Goal: Browse casually

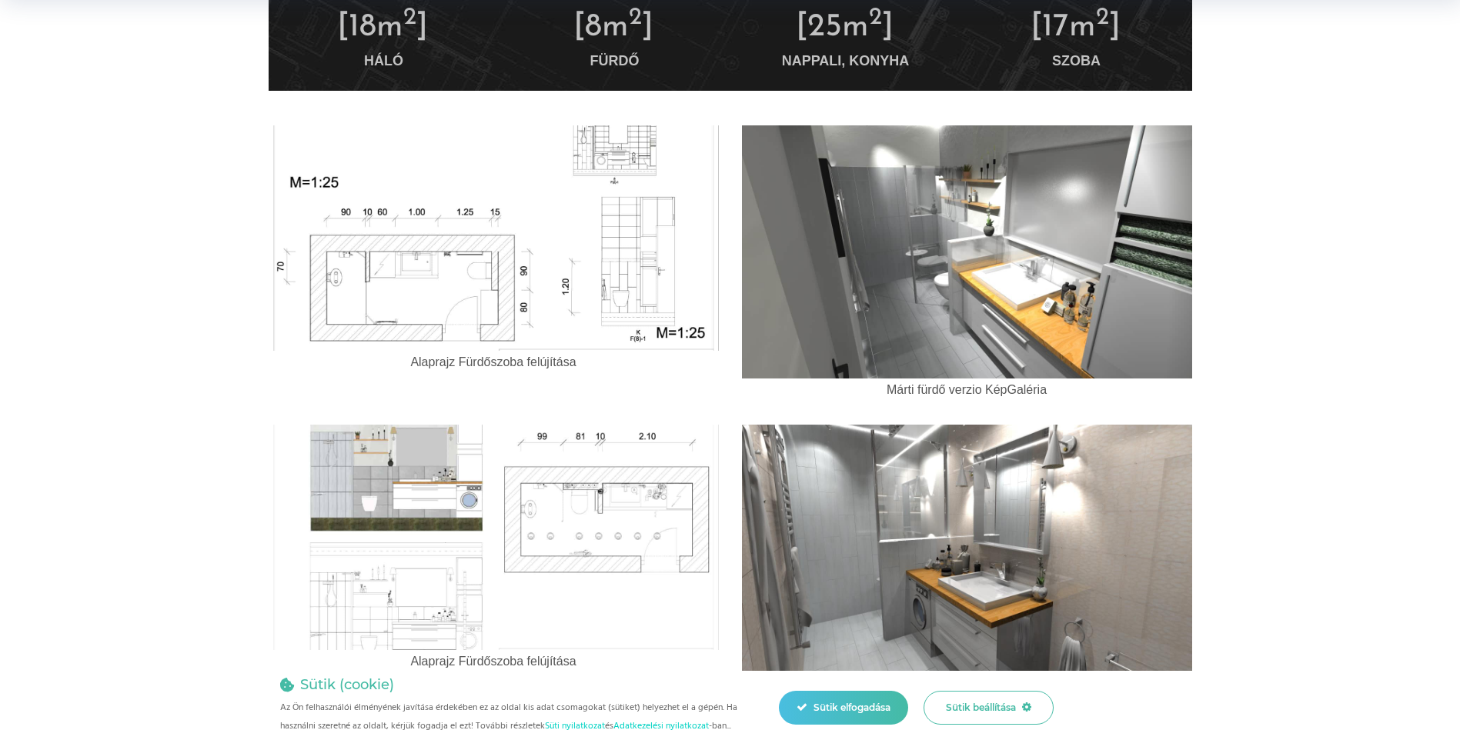
scroll to position [923, 0]
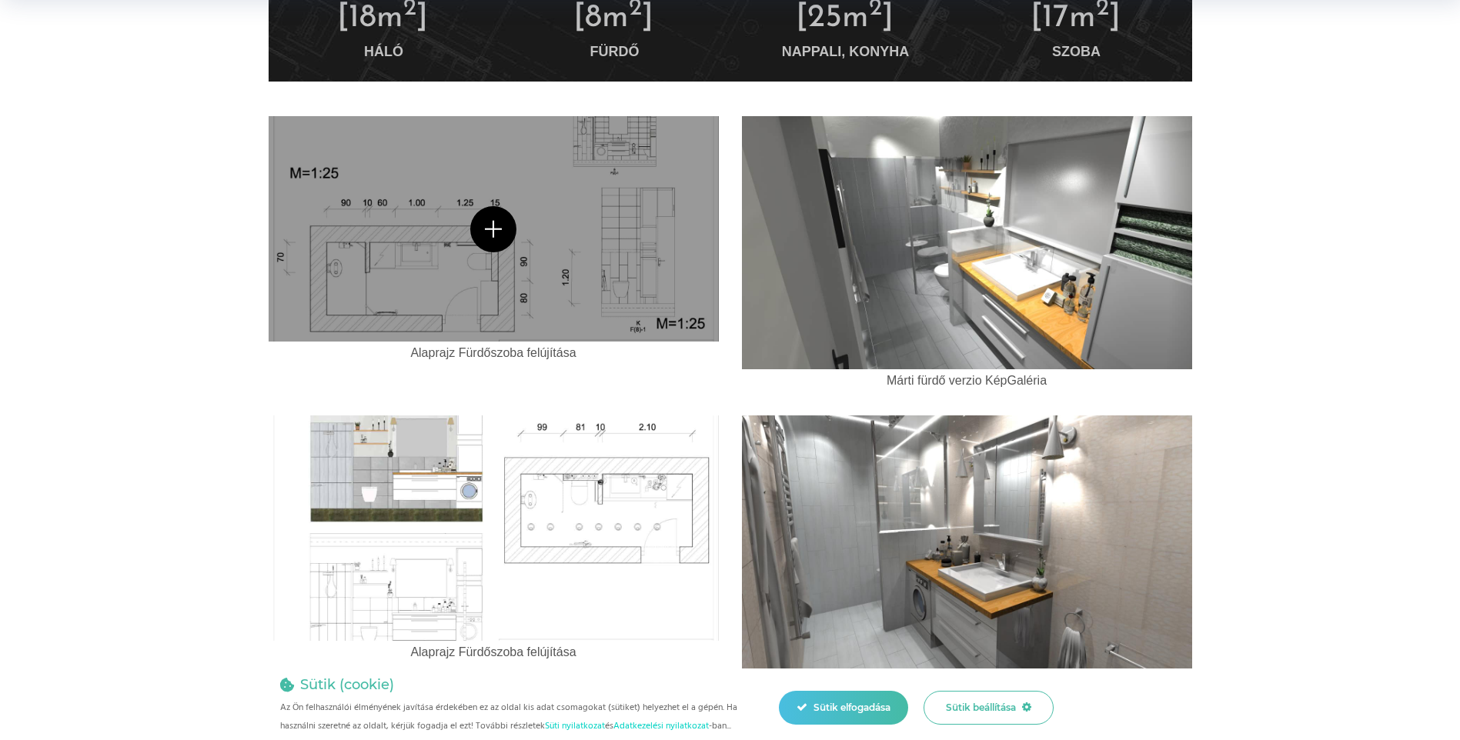
click at [389, 265] on span at bounding box center [494, 228] width 450 height 225
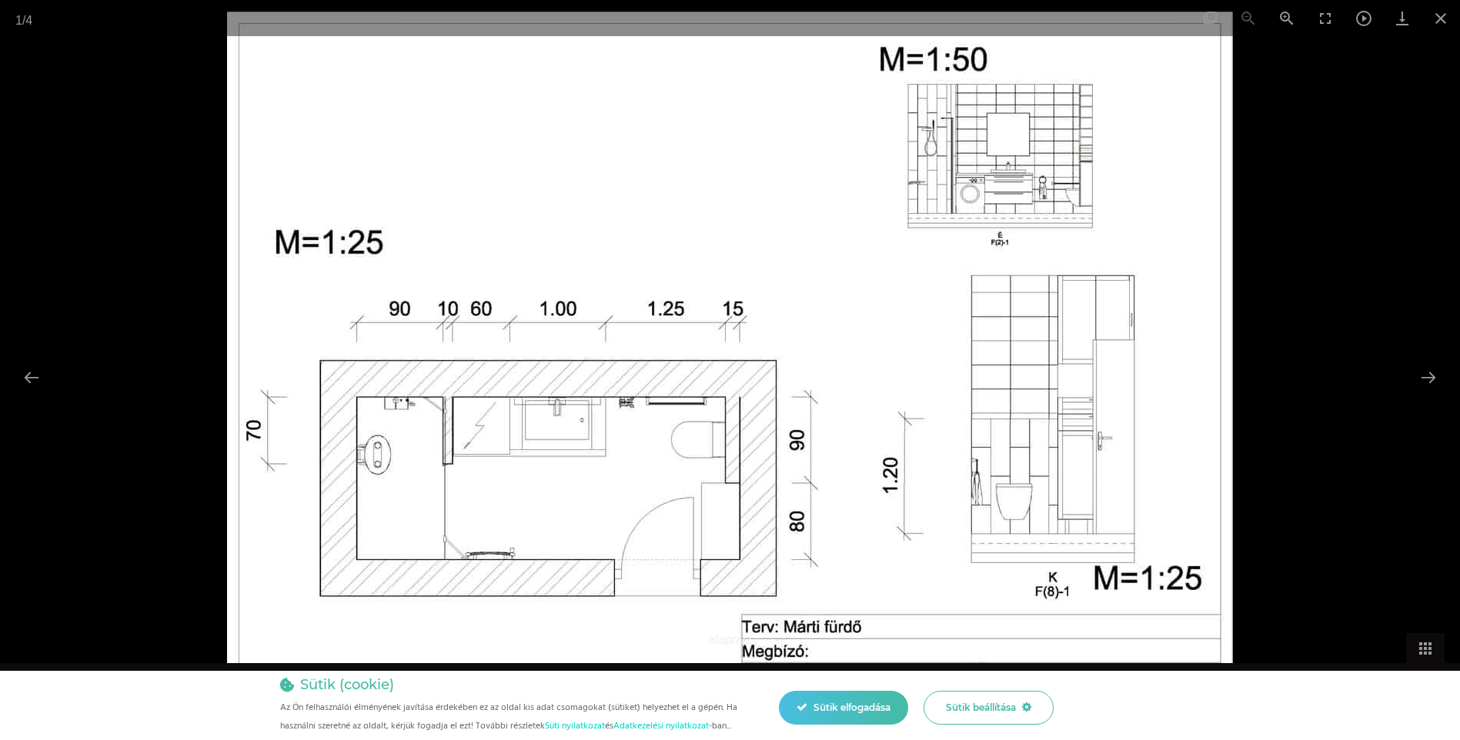
drag, startPoint x: 531, startPoint y: 139, endPoint x: 522, endPoint y: 144, distance: 10.3
click at [1426, 380] on button "Next slide" at bounding box center [1428, 377] width 32 height 30
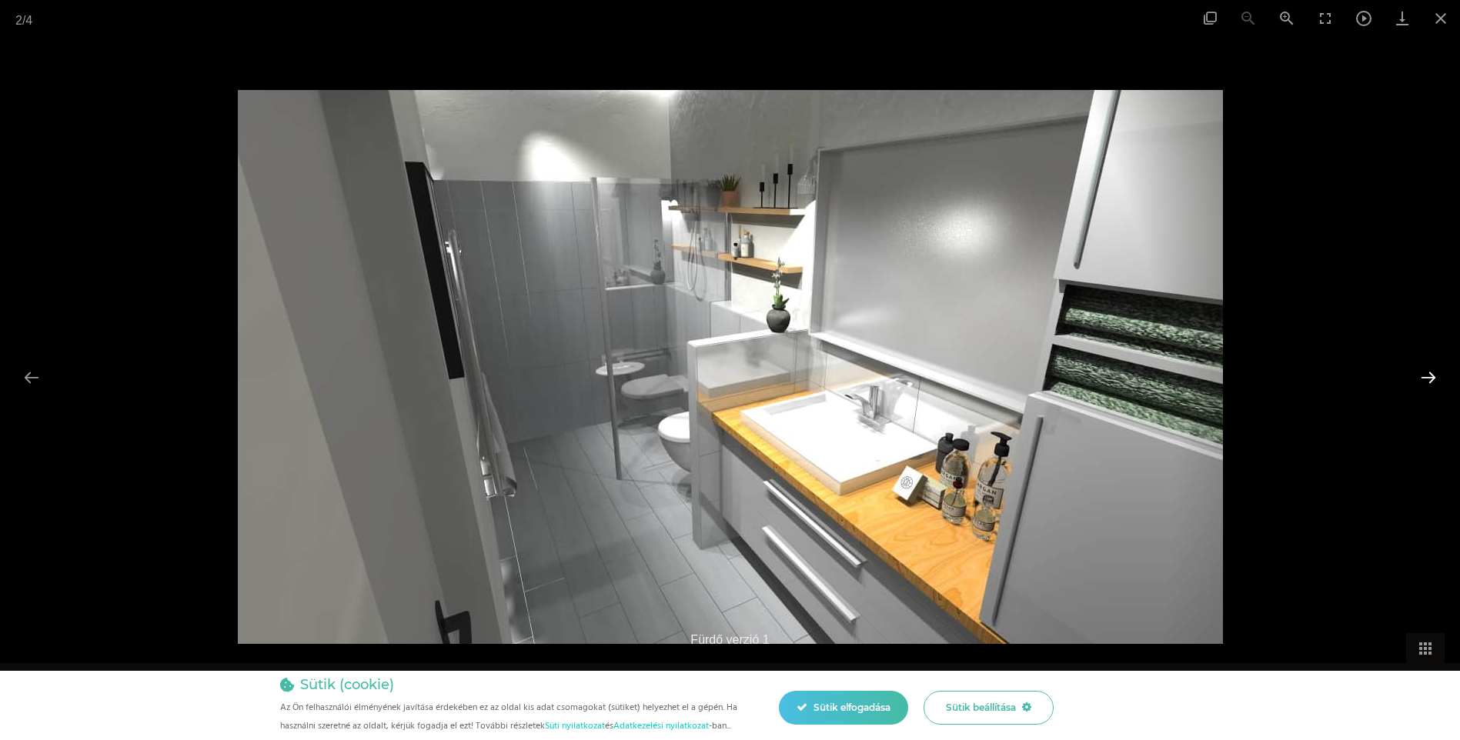
click at [1426, 380] on button "Next slide" at bounding box center [1428, 377] width 32 height 30
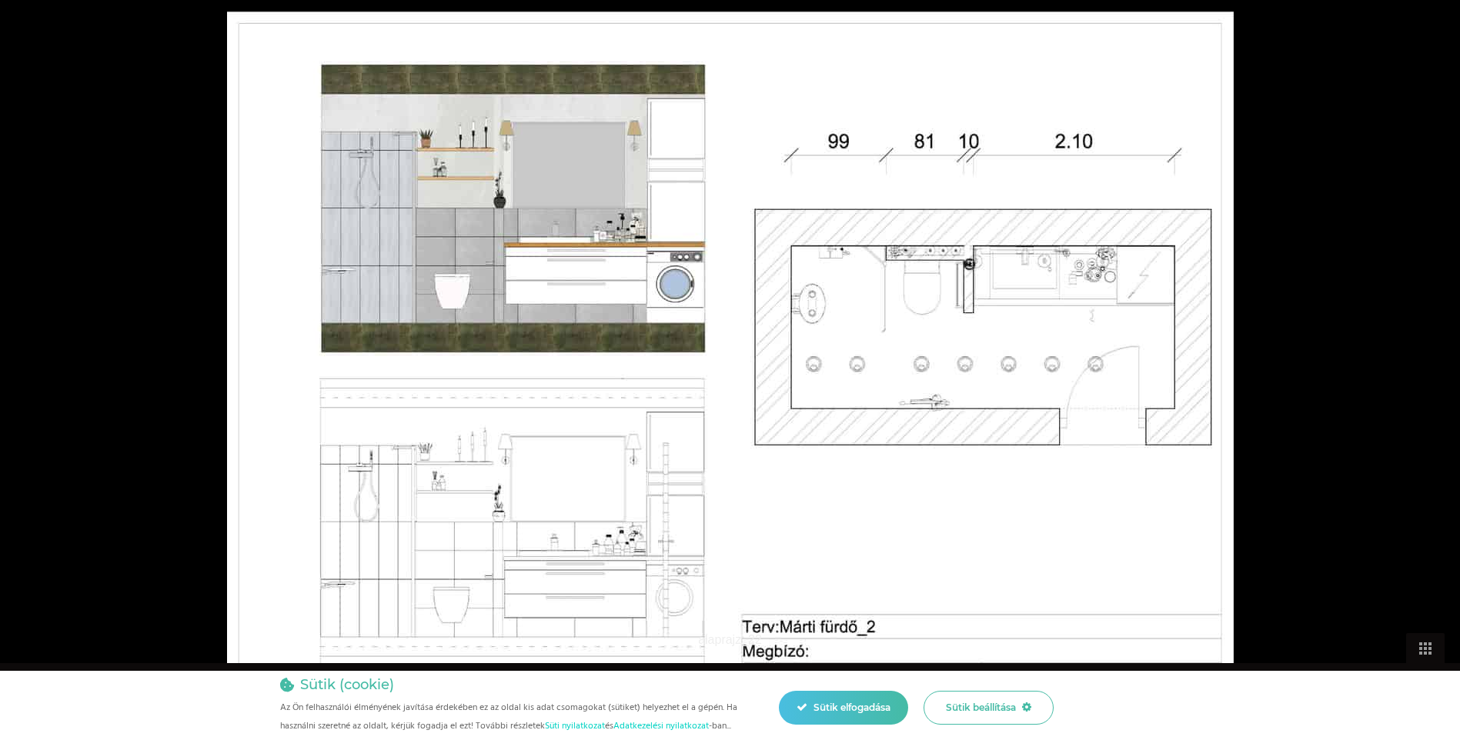
click at [1426, 380] on button "Next slide" at bounding box center [1436, 377] width 32 height 30
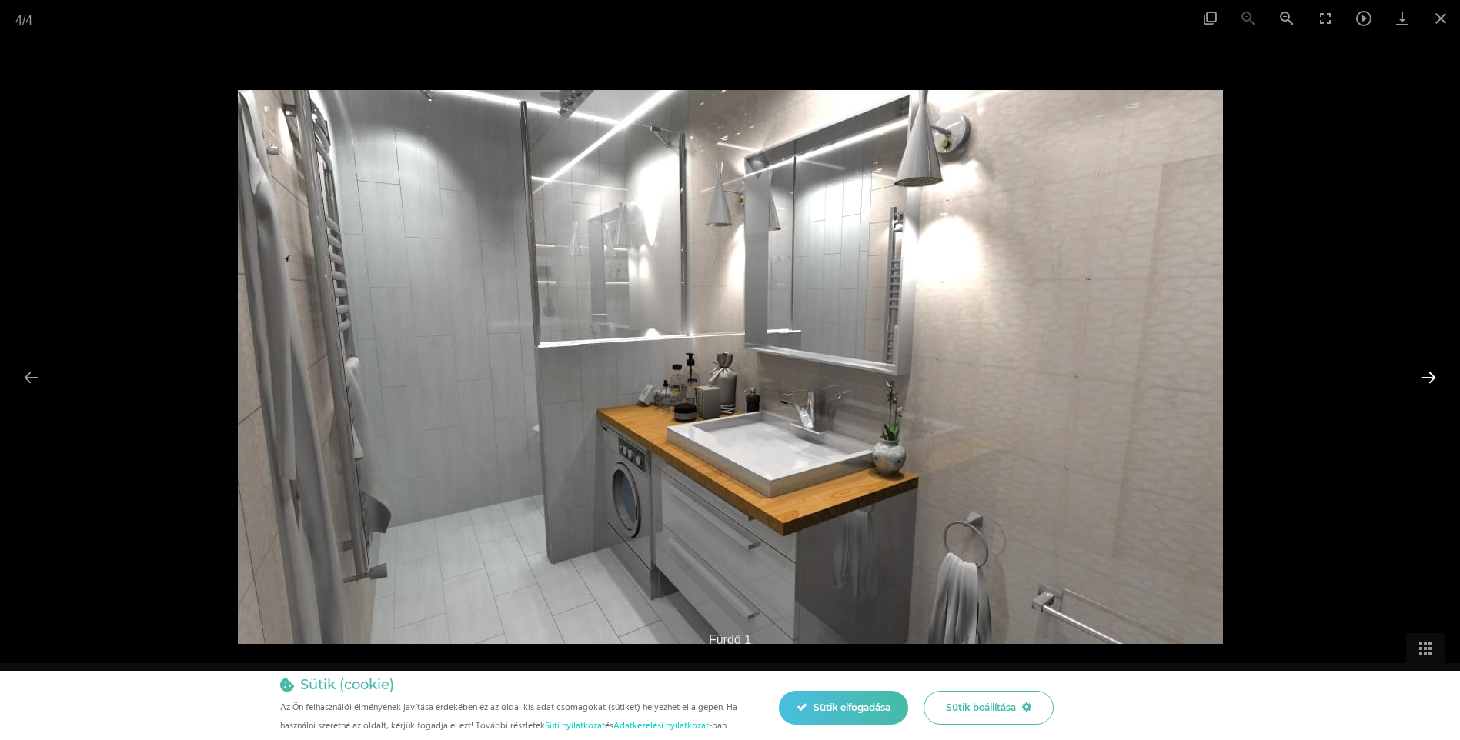
click at [1426, 380] on button "Next slide" at bounding box center [1428, 377] width 32 height 30
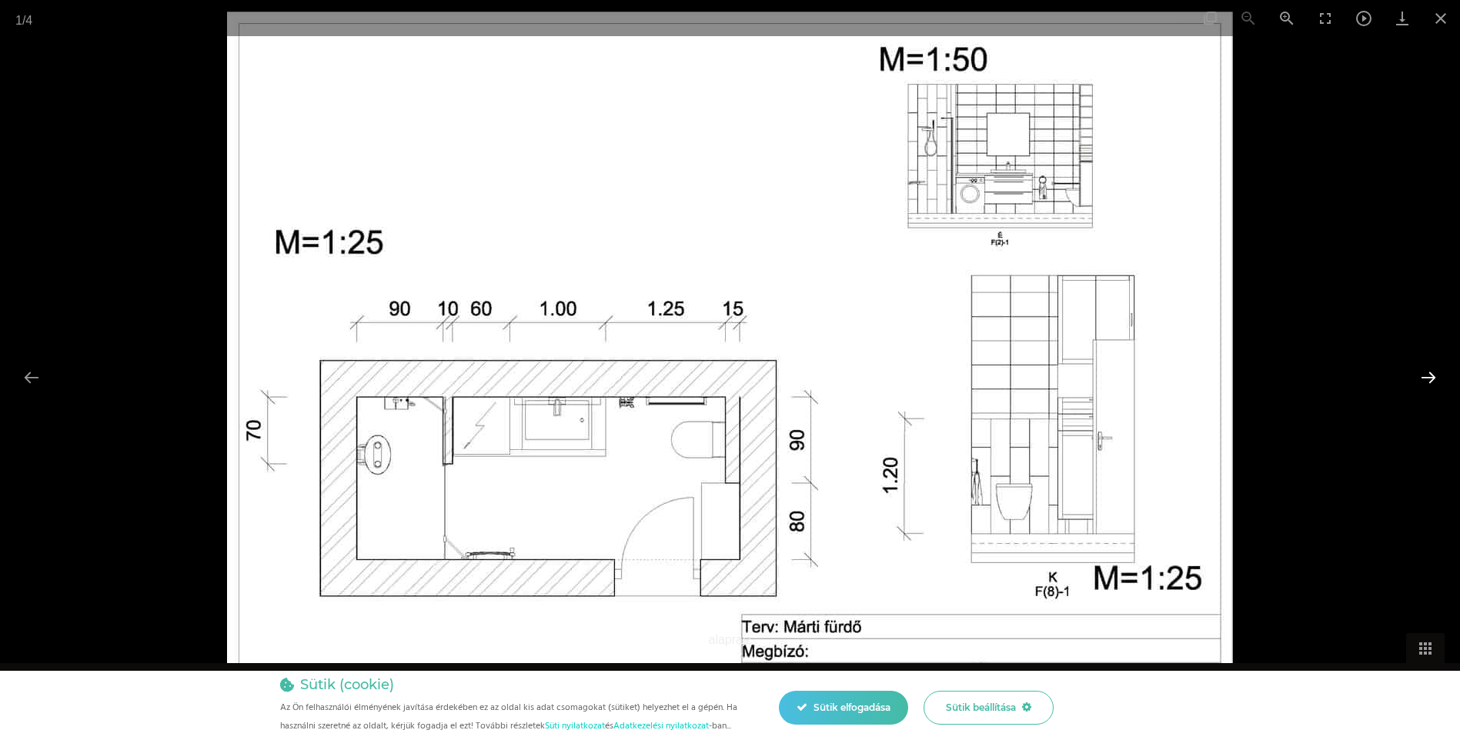
click at [1426, 380] on button "Next slide" at bounding box center [1428, 377] width 32 height 30
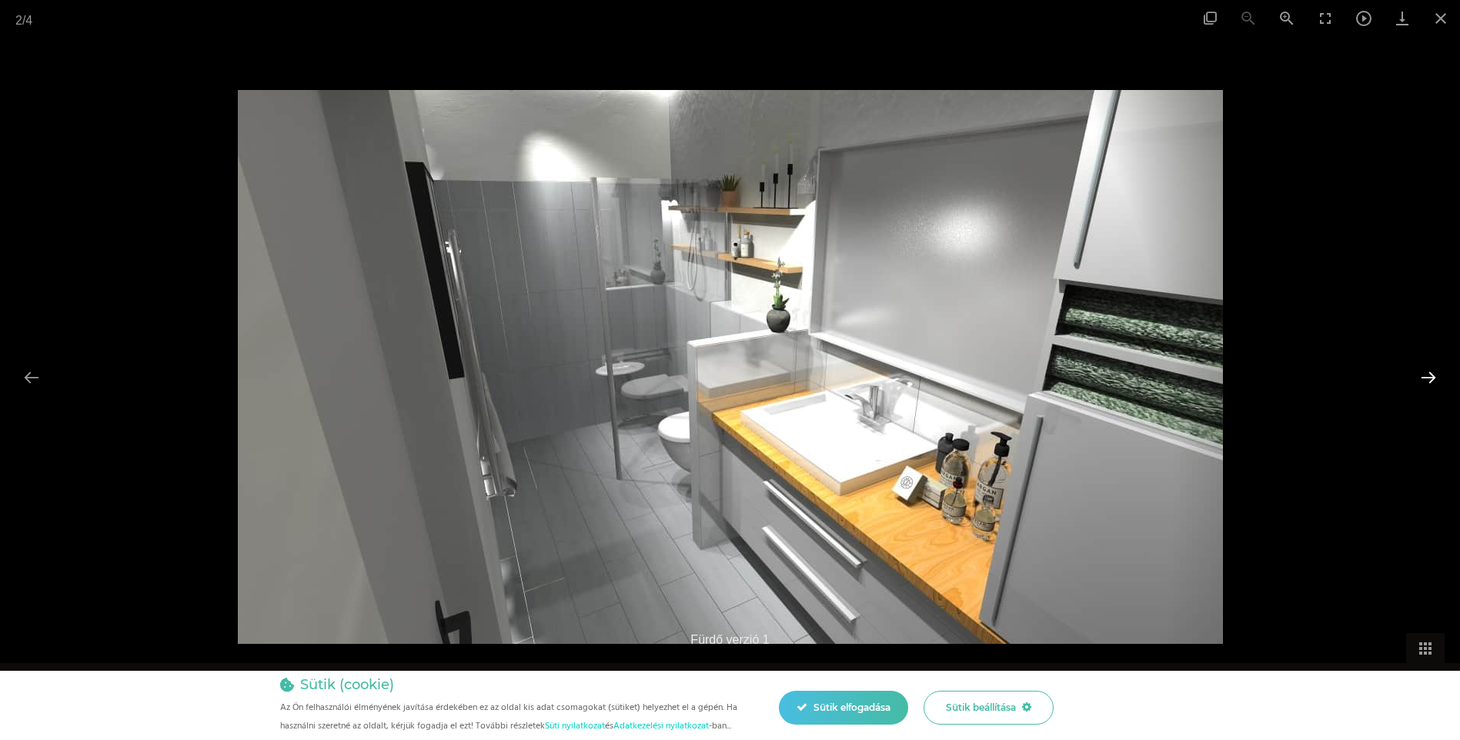
click at [1426, 380] on button "Next slide" at bounding box center [1428, 377] width 32 height 30
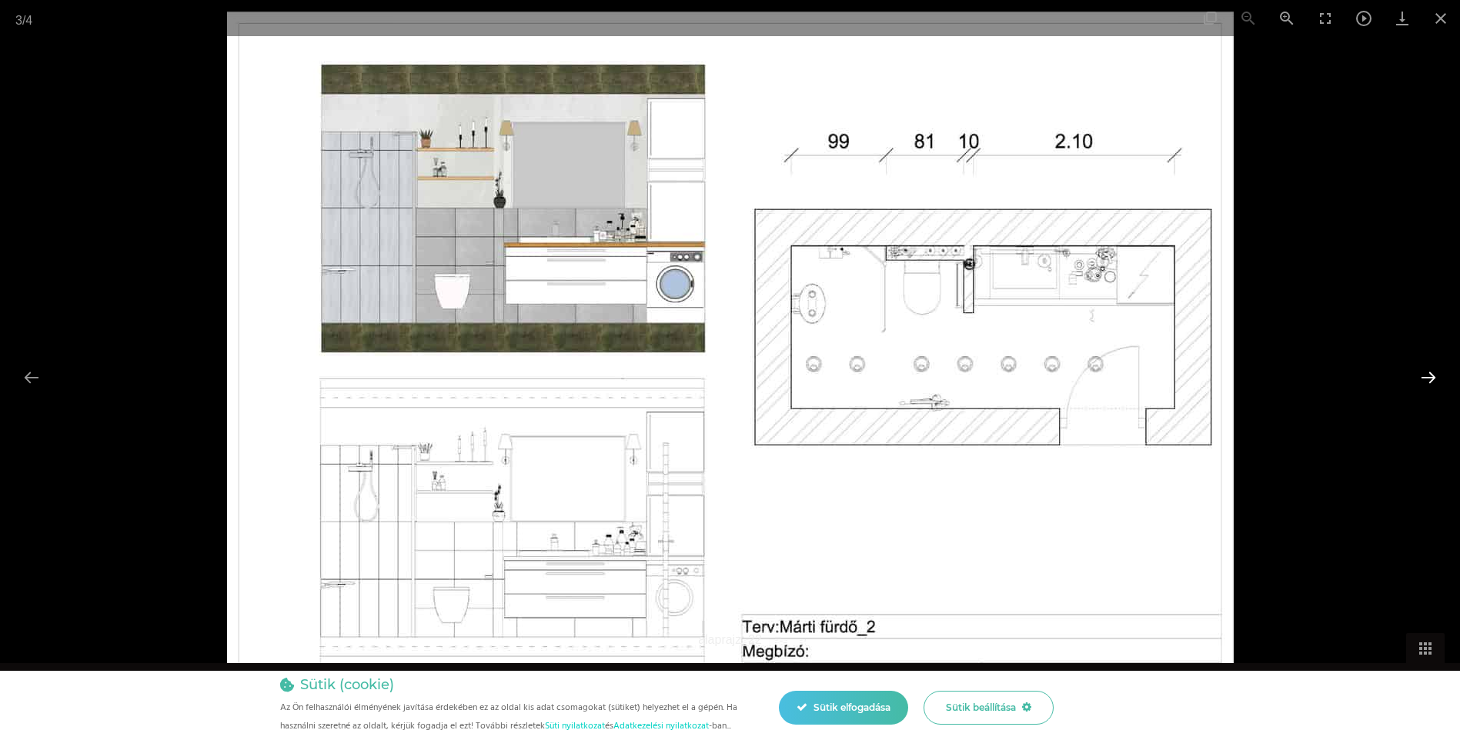
click at [1430, 381] on button "Next slide" at bounding box center [1428, 377] width 32 height 30
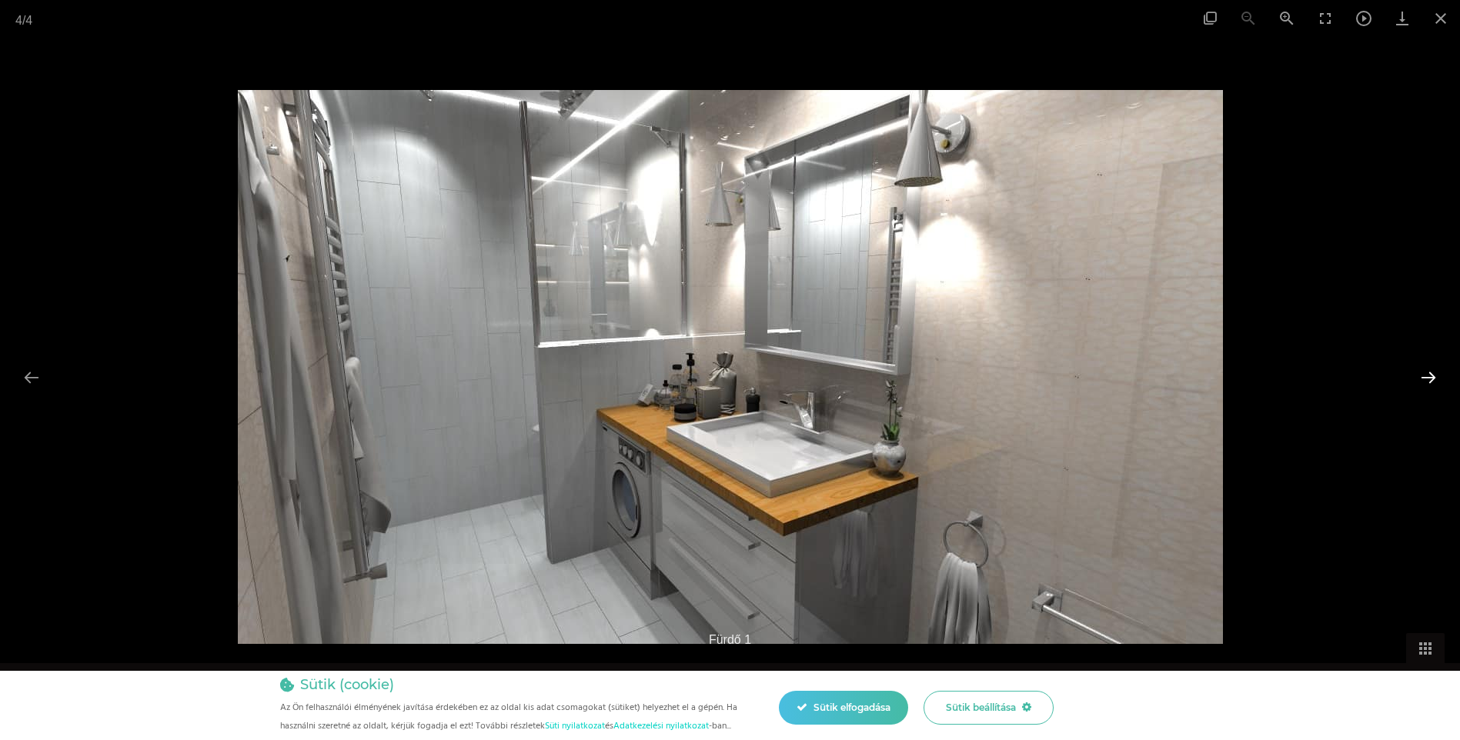
click at [1430, 381] on button "Next slide" at bounding box center [1428, 377] width 32 height 30
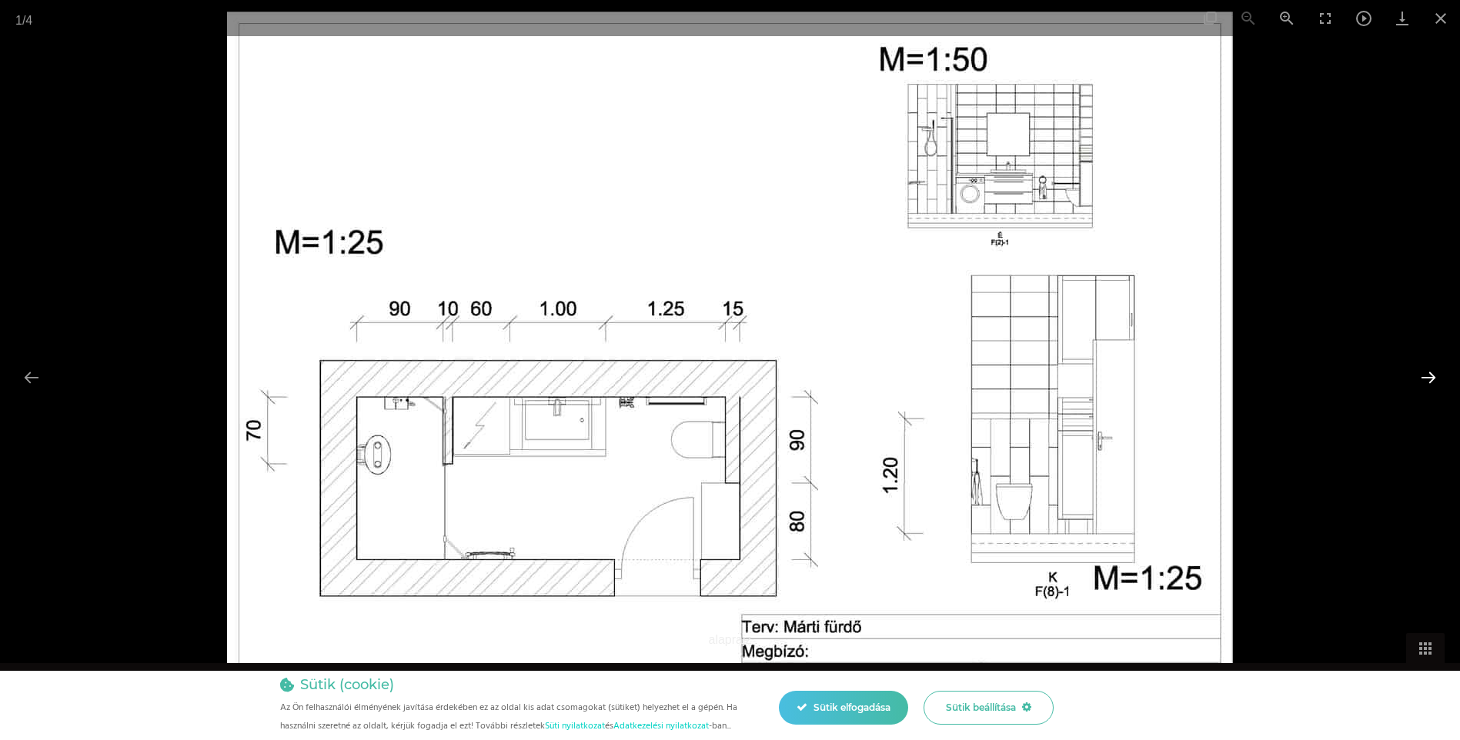
click at [1430, 381] on button "Next slide" at bounding box center [1428, 377] width 32 height 30
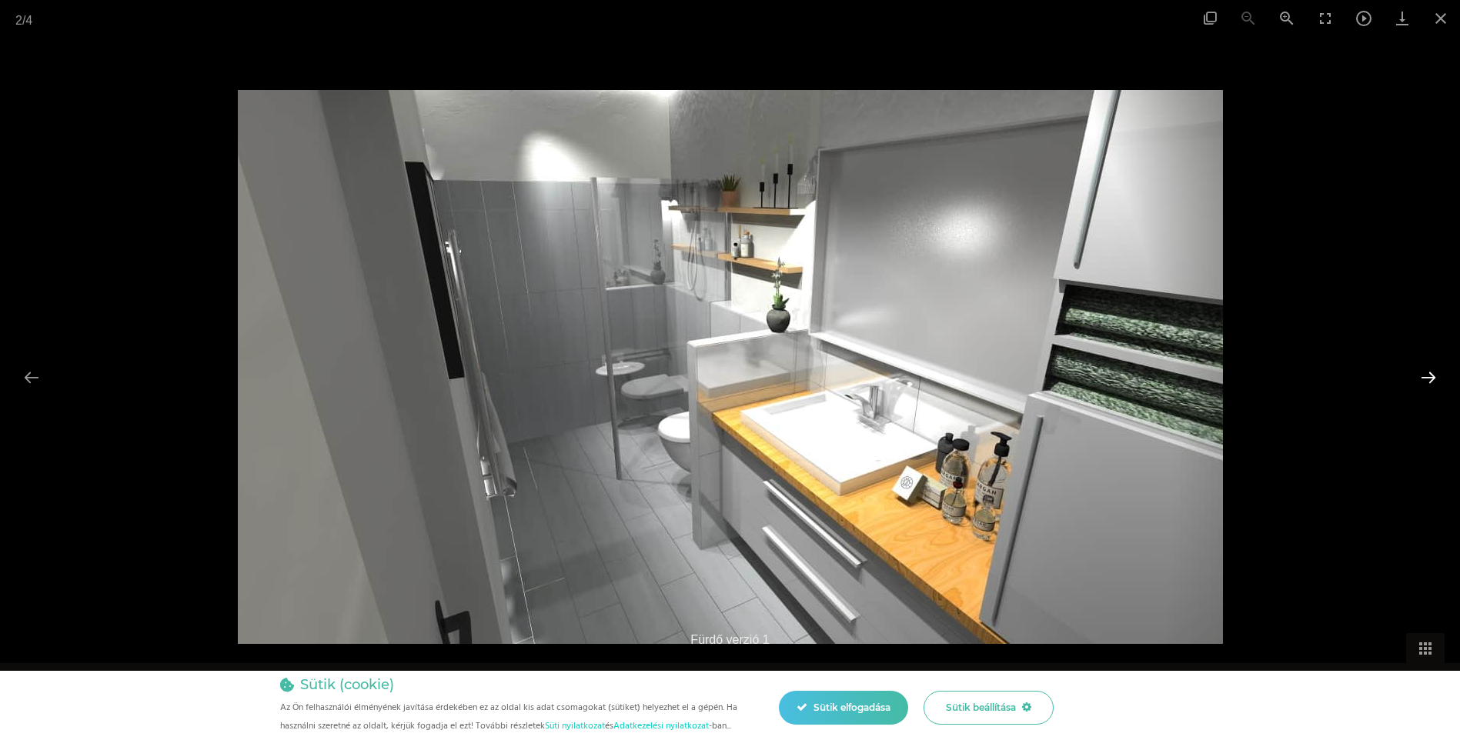
click at [1430, 381] on button "Next slide" at bounding box center [1428, 377] width 32 height 30
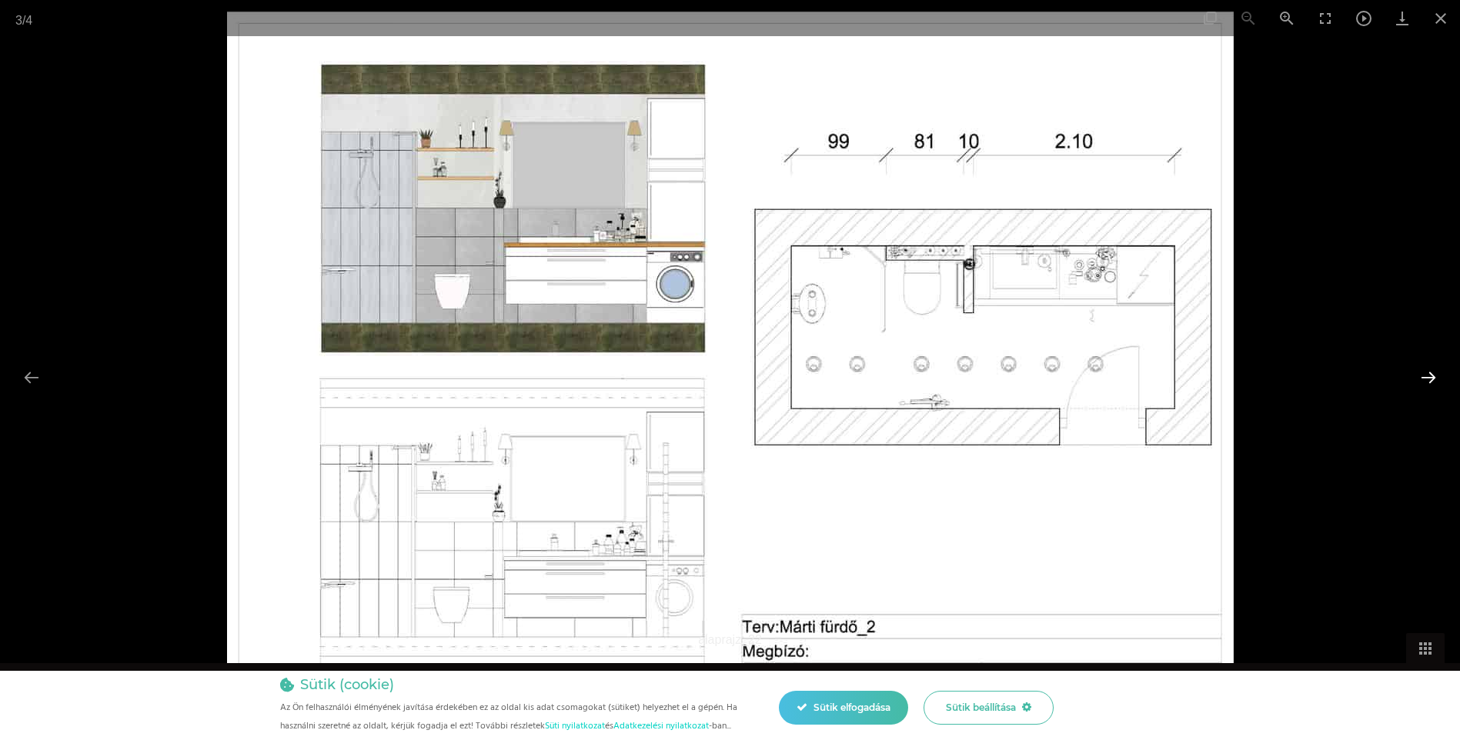
click at [1430, 381] on button "Next slide" at bounding box center [1428, 377] width 32 height 30
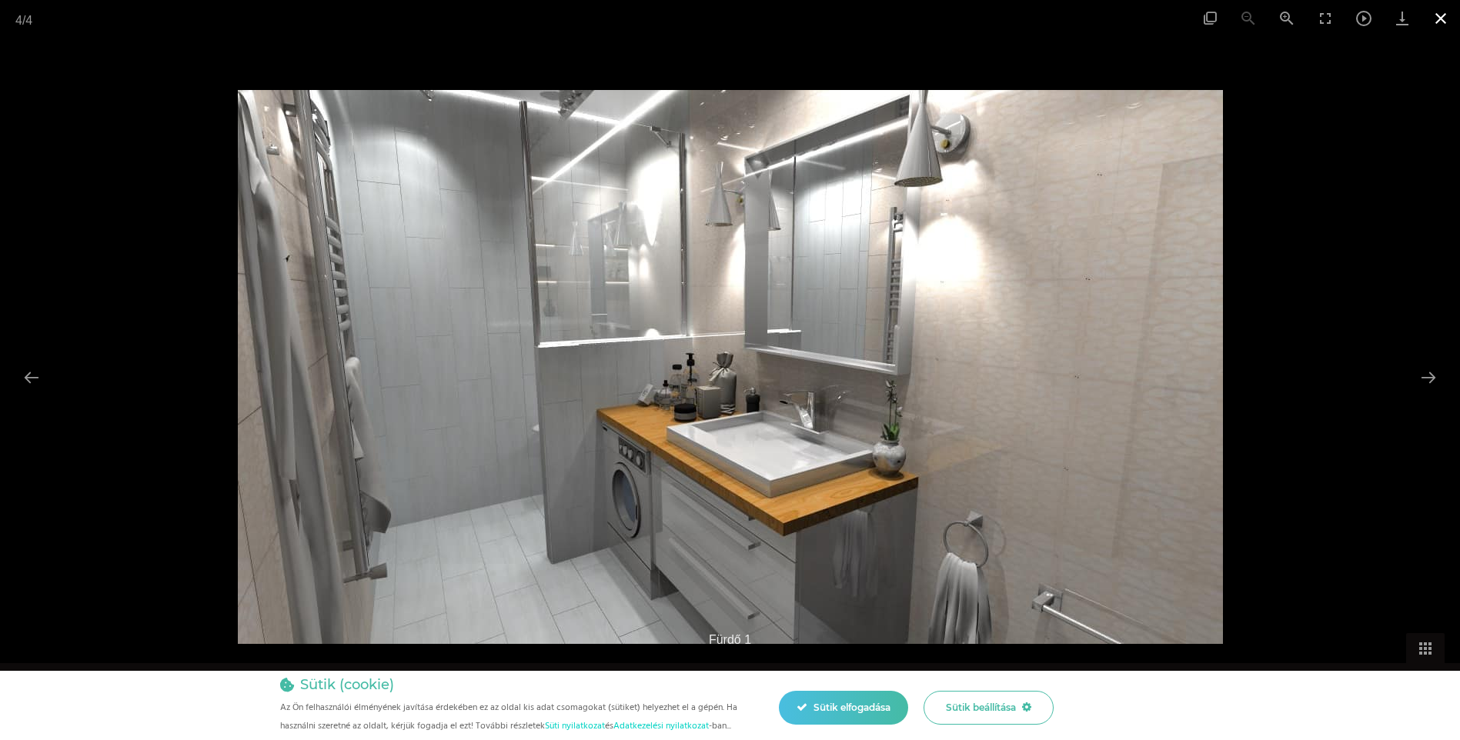
click at [1437, 18] on button "Close gallery" at bounding box center [1440, 18] width 38 height 36
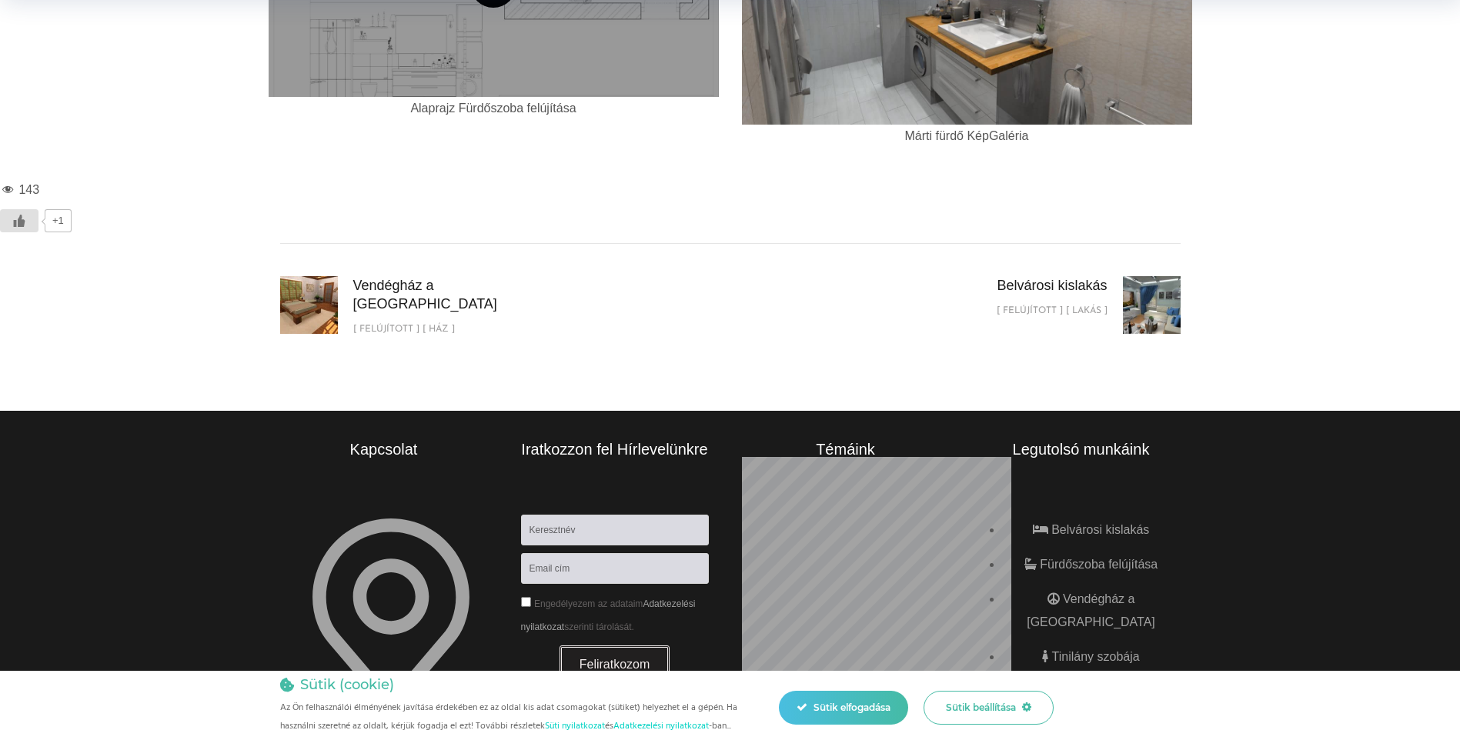
scroll to position [1539, 0]
